Goal: Information Seeking & Learning: Learn about a topic

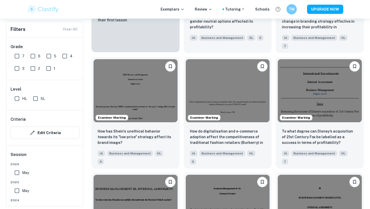
scroll to position [472, 0]
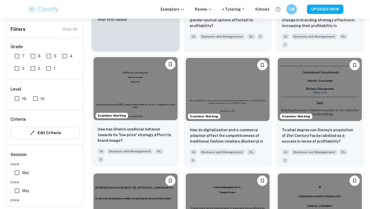
click at [137, 92] on img at bounding box center [136, 88] width 84 height 63
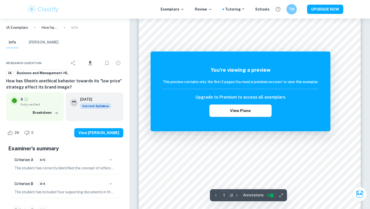
scroll to position [108, 0]
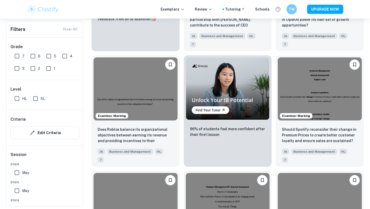
scroll to position [941, 0]
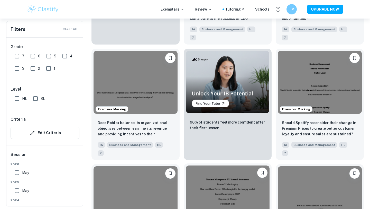
click at [224, 165] on img at bounding box center [228, 196] width 84 height 63
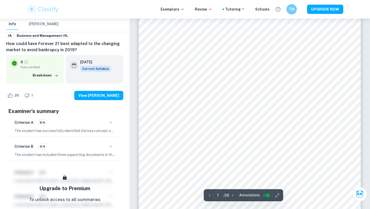
scroll to position [7, 0]
